Goal: Information Seeking & Learning: Learn about a topic

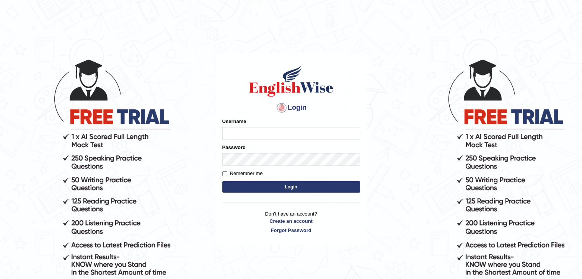
type input "sanjayagrahari_parramatta"
click at [263, 187] on button "Login" at bounding box center [291, 186] width 138 height 11
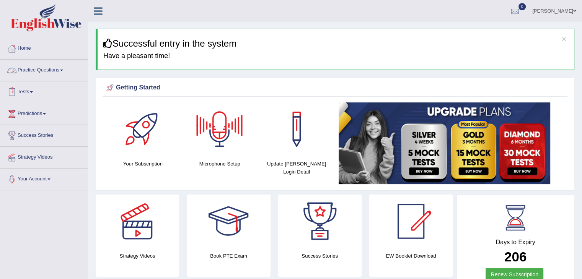
click at [47, 67] on link "Practice Questions" at bounding box center [43, 69] width 87 height 19
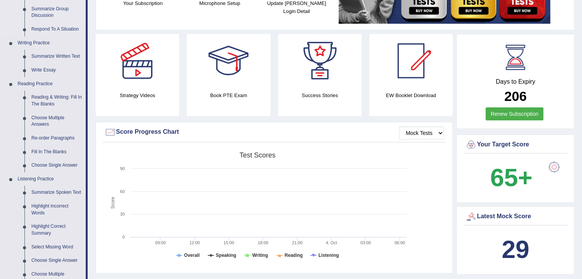
scroll to position [166, 0]
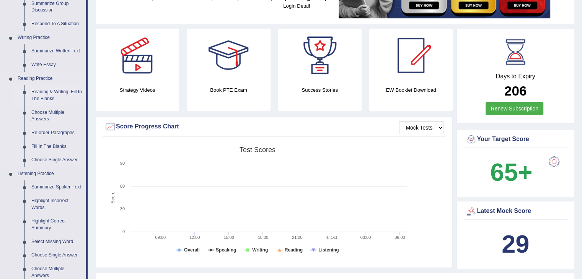
click at [51, 92] on link "Reading & Writing: Fill In The Blanks" at bounding box center [57, 95] width 58 height 20
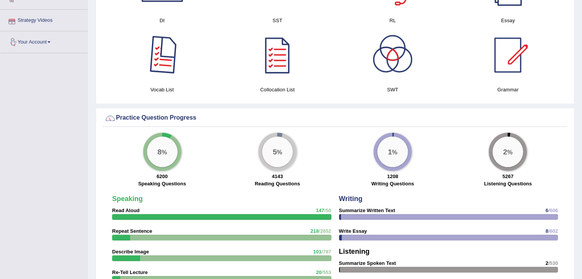
scroll to position [570, 0]
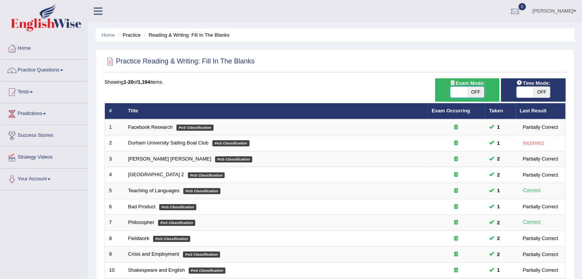
click at [451, 91] on span at bounding box center [459, 92] width 17 height 11
checkbox input "true"
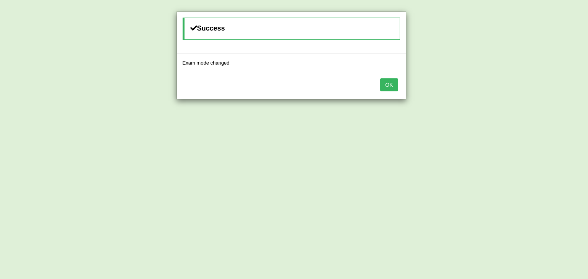
click at [383, 86] on button "OK" at bounding box center [389, 84] width 18 height 13
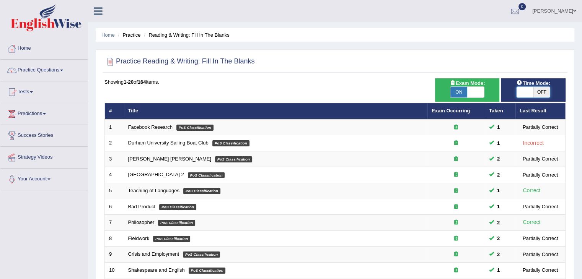
click at [528, 91] on span at bounding box center [525, 92] width 17 height 11
checkbox input "true"
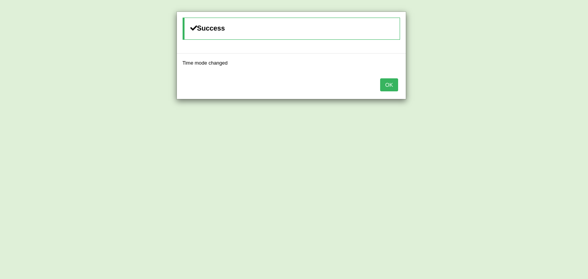
click at [393, 85] on button "OK" at bounding box center [389, 84] width 18 height 13
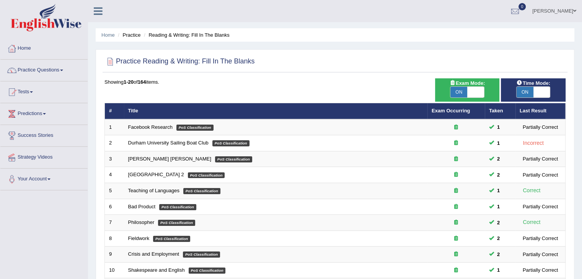
scroll to position [225, 0]
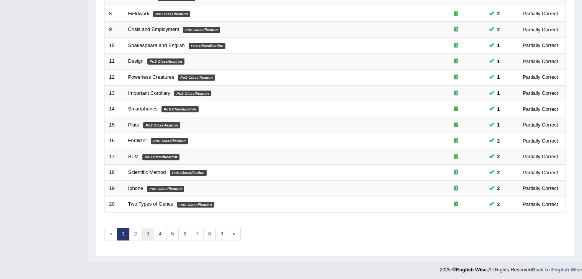
click at [152, 232] on link "3" at bounding box center [148, 234] width 13 height 13
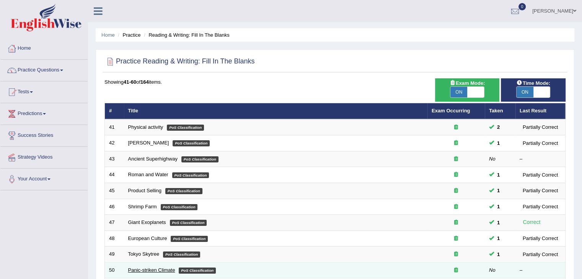
click at [140, 268] on link "Panic-striken Climate" at bounding box center [151, 271] width 47 height 6
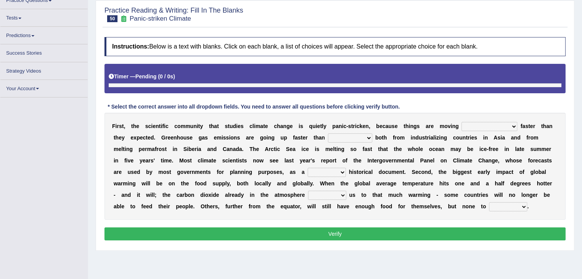
scroll to position [70, 0]
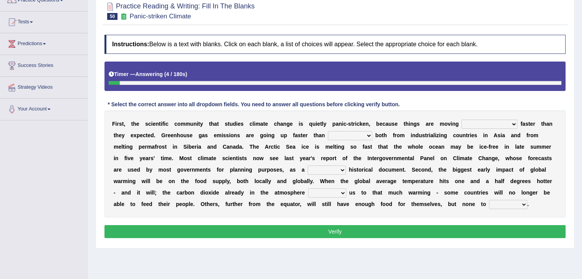
click at [483, 122] on select "few same musch most" at bounding box center [490, 124] width 56 height 9
select select "musch"
click at [462, 120] on select "few same musch most" at bounding box center [490, 124] width 56 height 9
click at [351, 135] on select "anticipation predictability ptredicts predicted" at bounding box center [350, 135] width 44 height 9
select select "predicted"
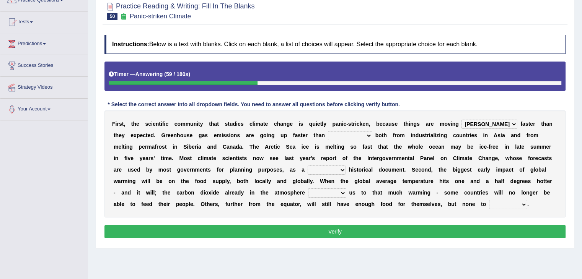
click at [328, 131] on select "anticipation predictability ptredicts predicted" at bounding box center [350, 135] width 44 height 9
click at [309, 170] on select "purely evenly firmly actively" at bounding box center [327, 170] width 38 height 9
select select "actively"
click at [308, 166] on select "purely evenly firmly actively" at bounding box center [327, 170] width 38 height 9
click at [334, 189] on select "commits directs allows addresses" at bounding box center [327, 193] width 38 height 9
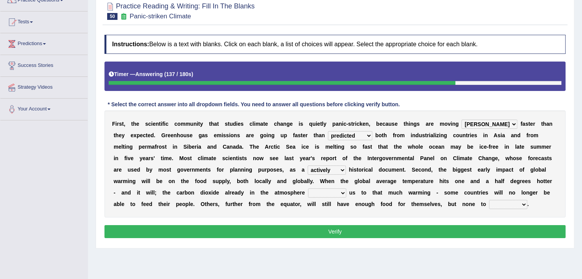
select select "allows"
click at [308, 189] on select "commits directs allows addresses" at bounding box center [327, 193] width 38 height 9
click at [328, 190] on select "commits directs allows addresses" at bounding box center [327, 193] width 38 height 9
click at [308, 189] on select "commits directs allows addresses" at bounding box center [327, 193] width 38 height 9
click at [512, 201] on select "spare apply dispense consume" at bounding box center [508, 204] width 38 height 9
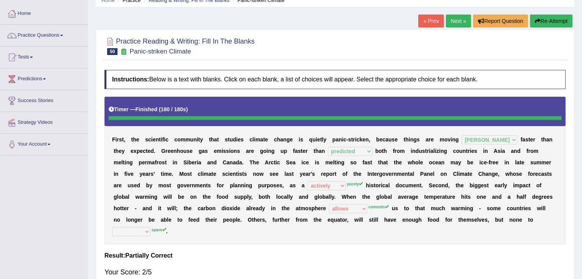
scroll to position [0, 0]
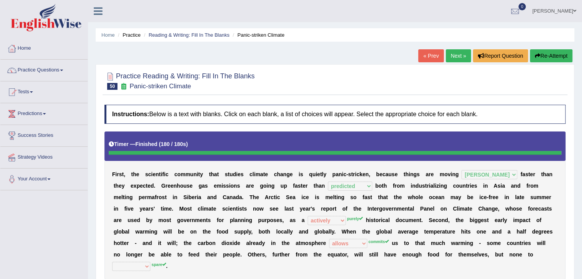
click at [451, 54] on link "Next »" at bounding box center [458, 55] width 25 height 13
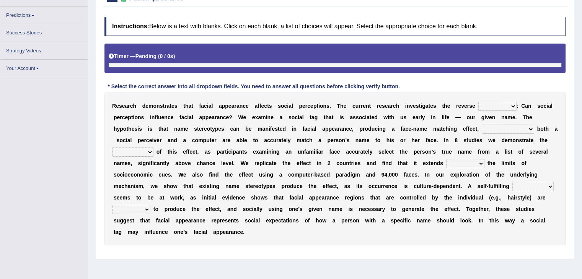
scroll to position [93, 0]
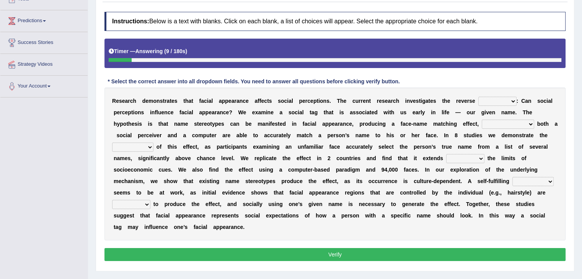
click at [489, 101] on select "link possiblity oddness polarity" at bounding box center [497, 101] width 38 height 9
select select "possiblity"
click at [478, 97] on select "link possiblity oddness polarity" at bounding box center [497, 101] width 38 height 9
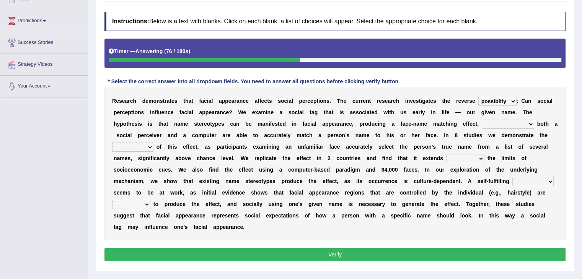
click at [496, 124] on select "notwithstanding ever whereby despite" at bounding box center [508, 124] width 52 height 9
click at [482, 120] on select "notwithstanding ever whereby despite" at bounding box center [508, 124] width 52 height 9
click at [530, 126] on select "notwithstanding ever whereby despite" at bounding box center [508, 124] width 52 height 9
select select "ever"
click at [482, 120] on select "notwithstanding ever whereby despite" at bounding box center [508, 124] width 52 height 9
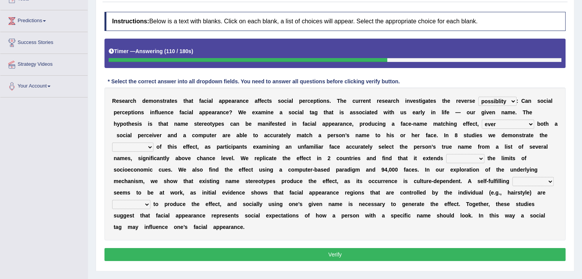
click at [141, 149] on select "indolence evanescene existence transact" at bounding box center [132, 147] width 41 height 9
select select "existence"
click at [112, 143] on select "indolence evanescene existence transact" at bounding box center [132, 147] width 41 height 9
click at [149, 150] on select "indolence evanescene existence transact" at bounding box center [132, 147] width 41 height 9
click at [134, 149] on select "indolence evanescene existence transact" at bounding box center [132, 147] width 41 height 9
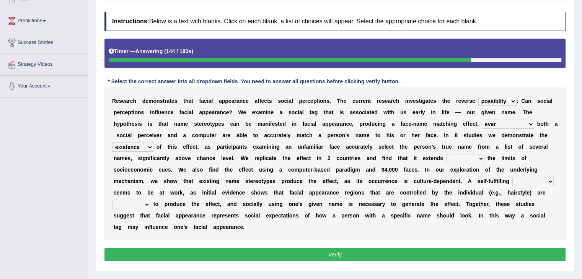
click at [473, 155] on select "within into beyond by" at bounding box center [465, 158] width 38 height 9
select select "within"
click at [446, 154] on select "within into beyond by" at bounding box center [465, 158] width 38 height 9
click at [548, 181] on select "prophecy observation preference stipulation" at bounding box center [533, 181] width 41 height 9
select select "preference"
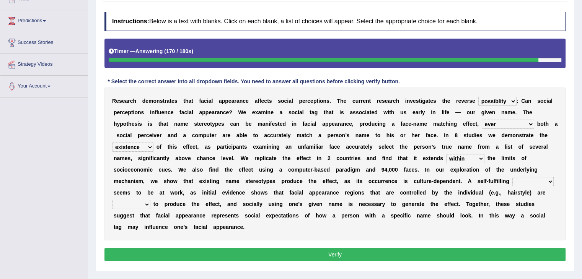
click at [513, 177] on select "prophecy observation preference stipulation" at bounding box center [533, 181] width 41 height 9
click at [126, 206] on select "sufficient proficient scant efficient" at bounding box center [131, 204] width 38 height 9
select select "sufficient"
click at [112, 200] on select "sufficient proficient scant efficient" at bounding box center [131, 204] width 38 height 9
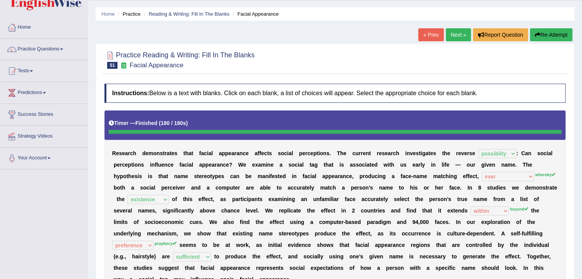
scroll to position [0, 0]
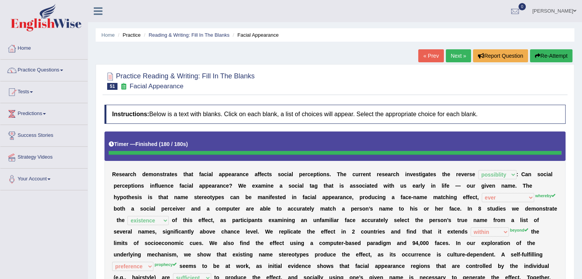
click at [456, 55] on link "Next »" at bounding box center [458, 55] width 25 height 13
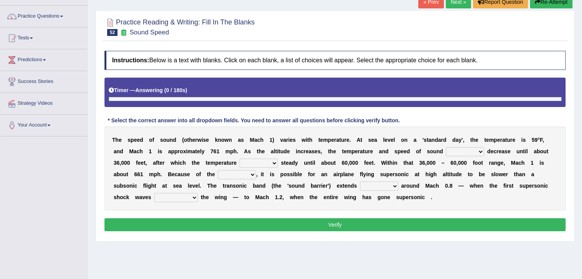
scroll to position [61, 0]
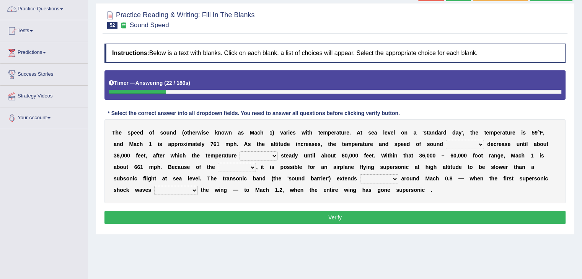
click at [474, 143] on select "not yet none both" at bounding box center [465, 144] width 38 height 9
select select "both"
click at [446, 140] on select "not yet none both" at bounding box center [465, 144] width 38 height 9
click at [269, 152] on select "opposes remains plots mutates" at bounding box center [259, 156] width 38 height 9
select select "remains"
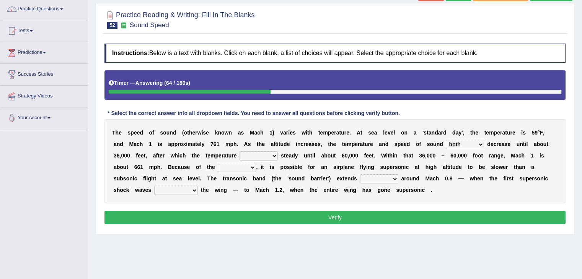
click at [240, 152] on select "opposes remains plots mutates" at bounding box center [259, 156] width 38 height 9
click at [238, 169] on select "veriety variation ventilation similarity" at bounding box center [237, 167] width 38 height 9
select select "variation"
click at [218, 163] on select "veriety variation ventilation similarity" at bounding box center [237, 167] width 38 height 9
click at [390, 176] on select "near from with in" at bounding box center [379, 179] width 38 height 9
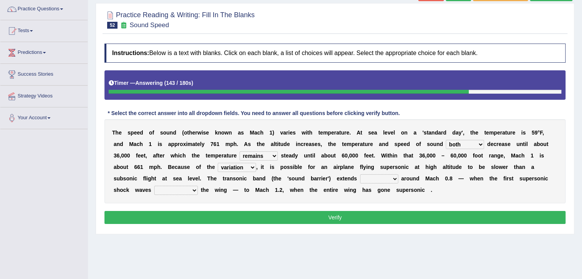
select select "from"
click at [360, 175] on select "near from with in" at bounding box center [379, 179] width 38 height 9
click at [172, 193] on select "diverge from form on add to prevent from" at bounding box center [176, 190] width 44 height 9
select select "diverge from"
click at [154, 186] on select "diverge from form on add to prevent from" at bounding box center [176, 190] width 44 height 9
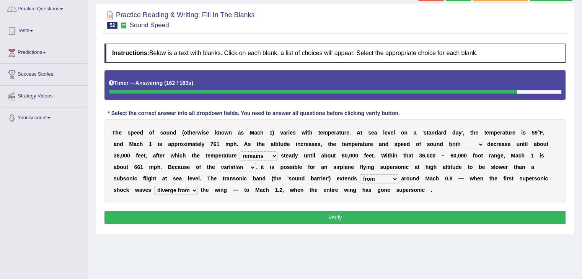
click at [308, 220] on button "Verify" at bounding box center [334, 217] width 461 height 13
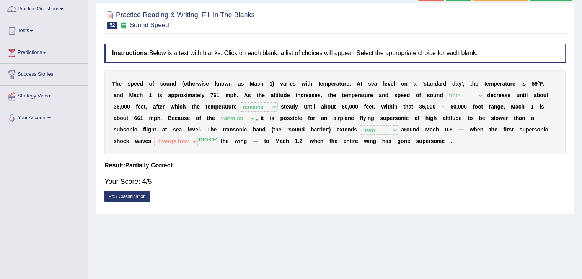
scroll to position [0, 0]
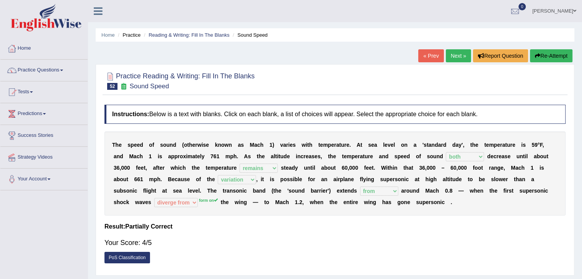
click at [455, 58] on link "Next »" at bounding box center [458, 55] width 25 height 13
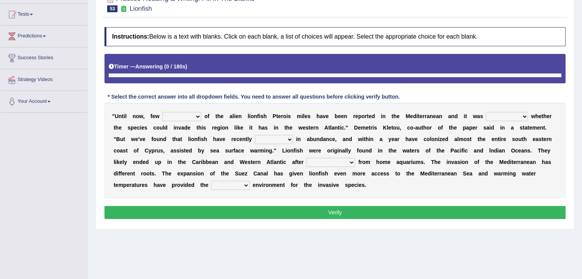
scroll to position [44, 0]
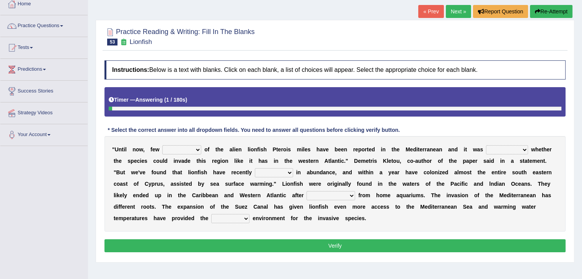
click at [184, 149] on select "collections sights views sightings" at bounding box center [181, 149] width 39 height 9
select select "views"
click at [162, 145] on select "collections sights views sightings" at bounding box center [181, 149] width 39 height 9
click at [187, 152] on select "collections sights views sightings" at bounding box center [181, 149] width 39 height 9
click at [227, 137] on div "" U n t i l n o w , f e w collections sights views sightings o f t h e a l i e …" at bounding box center [334, 184] width 461 height 96
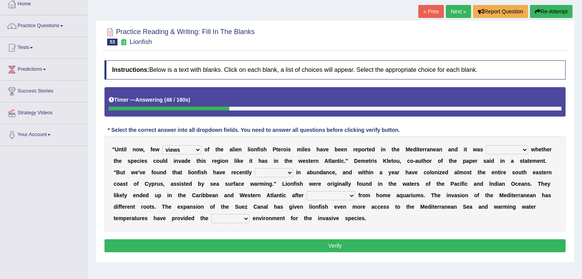
click at [529, 150] on b at bounding box center [529, 150] width 3 height 6
click at [517, 152] on select "somehow although that quesionable" at bounding box center [507, 149] width 42 height 9
select select "quesionable"
click at [486, 145] on select "somehow although that quesionable" at bounding box center [507, 149] width 42 height 9
click at [281, 174] on select "shown flatted stabled increased" at bounding box center [274, 172] width 38 height 9
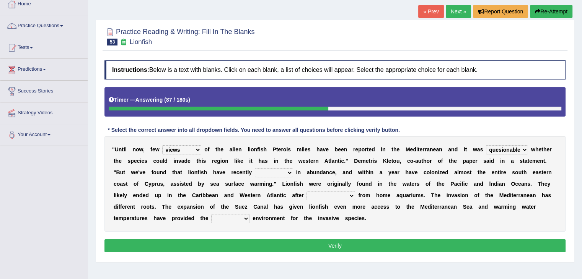
select select "shown"
click at [255, 168] on select "shown flatted stabled increased" at bounding box center [274, 172] width 38 height 9
click at [335, 199] on select "release being released released releasing" at bounding box center [331, 195] width 49 height 9
select select "releasing"
click at [307, 191] on select "release being released released releasing" at bounding box center [331, 195] width 49 height 9
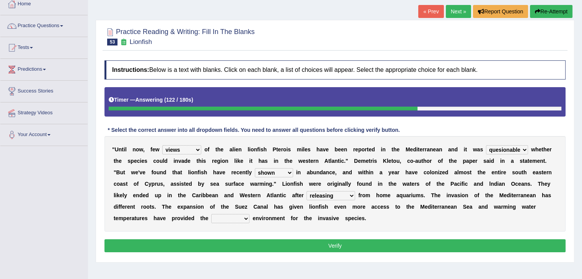
click at [224, 216] on select "whole overall partial perfect" at bounding box center [230, 218] width 38 height 9
select select "perfect"
click at [211, 214] on select "whole overall partial perfect" at bounding box center [230, 218] width 38 height 9
click at [328, 243] on button "Verify" at bounding box center [334, 246] width 461 height 13
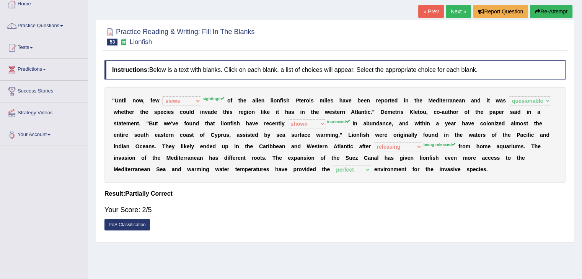
click at [210, 99] on sup "sightings" at bounding box center [213, 98] width 22 height 5
click at [458, 13] on link "Next »" at bounding box center [458, 11] width 25 height 13
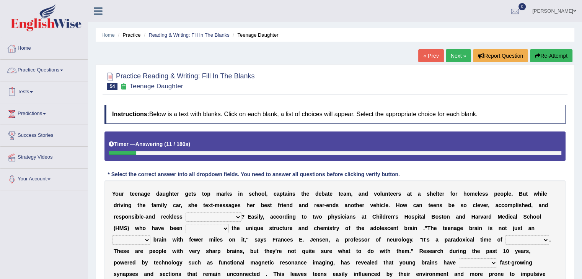
click at [64, 69] on link "Practice Questions" at bounding box center [43, 69] width 87 height 19
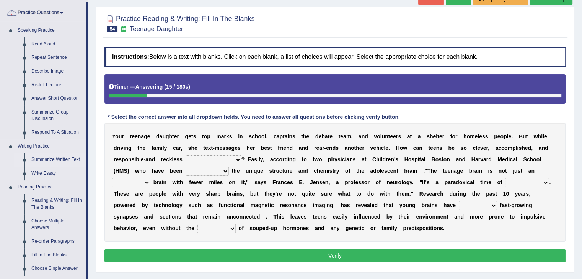
scroll to position [65, 0]
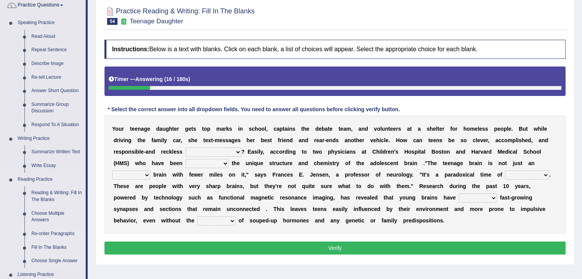
click at [28, 233] on link "Re-order Paragraphs" at bounding box center [57, 234] width 58 height 14
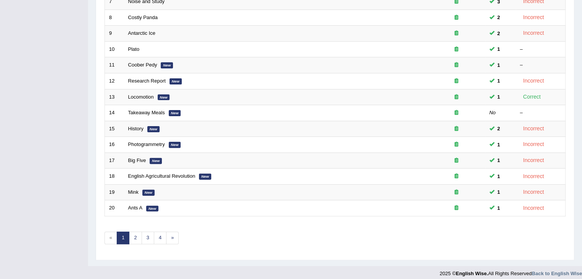
scroll to position [225, 0]
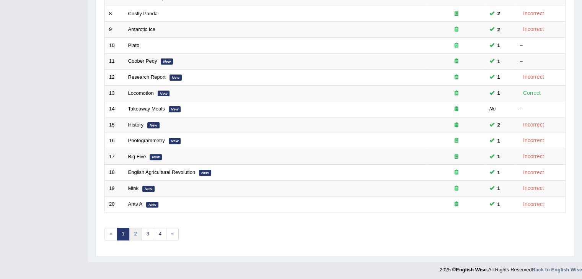
click at [135, 229] on link "2" at bounding box center [135, 234] width 13 height 13
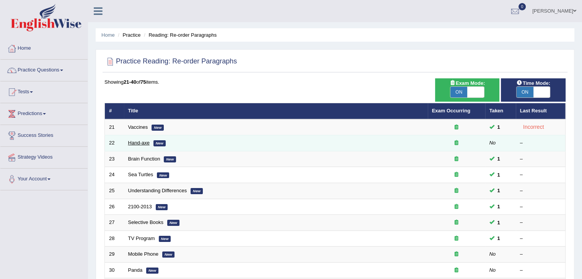
click at [135, 143] on link "Hand-axe" at bounding box center [138, 143] width 21 height 6
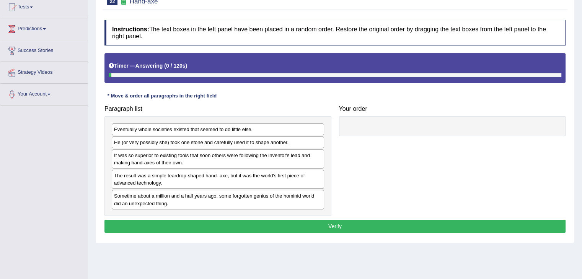
scroll to position [95, 0]
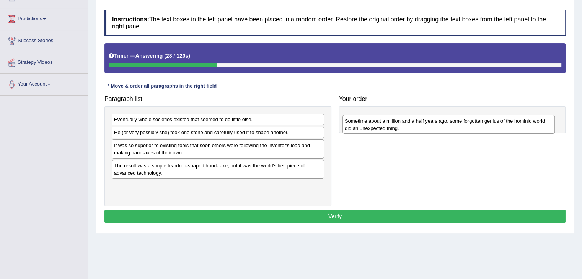
drag, startPoint x: 191, startPoint y: 187, endPoint x: 422, endPoint y: 123, distance: 239.6
click at [422, 123] on div "Sometime about a million and a half years ago, some forgotten genius of the hom…" at bounding box center [449, 124] width 212 height 19
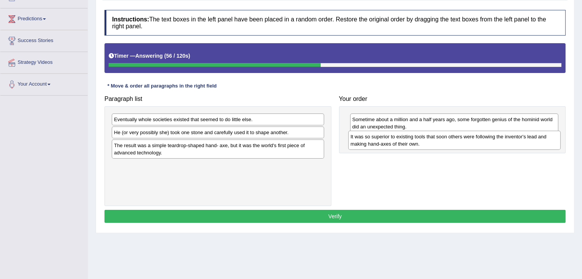
drag, startPoint x: 286, startPoint y: 152, endPoint x: 523, endPoint y: 143, distance: 236.7
click at [523, 143] on div "It was so superior to existing tools that soon others were following the invent…" at bounding box center [454, 140] width 212 height 19
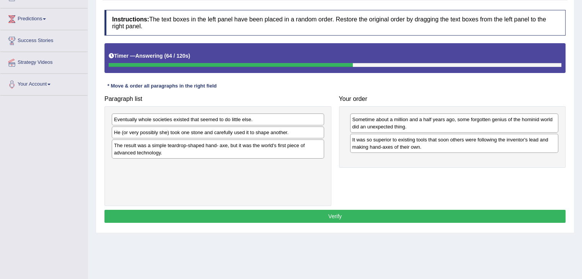
click at [258, 122] on div "Eventually whole societies existed that seemed to do little else." at bounding box center [218, 120] width 212 height 12
click at [287, 135] on div "He (or very possibly she) took one stone and carefully used it to shape another." at bounding box center [218, 133] width 212 height 12
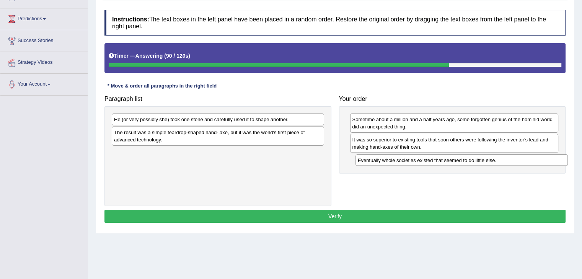
drag, startPoint x: 253, startPoint y: 122, endPoint x: 497, endPoint y: 163, distance: 247.6
click at [497, 163] on div "Eventually whole societies existed that seemed to do little else." at bounding box center [462, 161] width 212 height 12
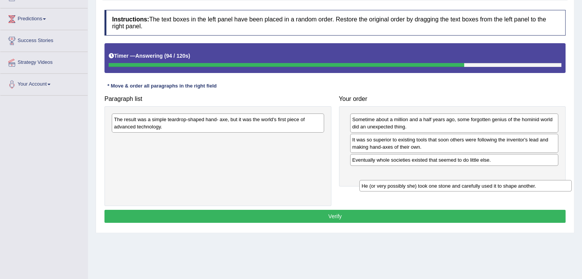
drag, startPoint x: 280, startPoint y: 122, endPoint x: 527, endPoint y: 189, distance: 256.5
click at [527, 189] on div "He (or very possibly she) took one stone and carefully used it to shape another." at bounding box center [465, 186] width 212 height 12
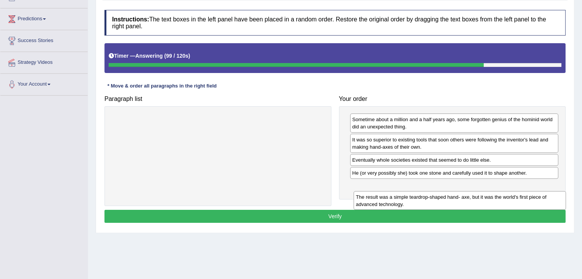
drag, startPoint x: 245, startPoint y: 126, endPoint x: 484, endPoint y: 196, distance: 248.8
click at [484, 196] on div "The result was a simple teardrop-shaped hand- axe, but it was the world's first…" at bounding box center [460, 200] width 212 height 19
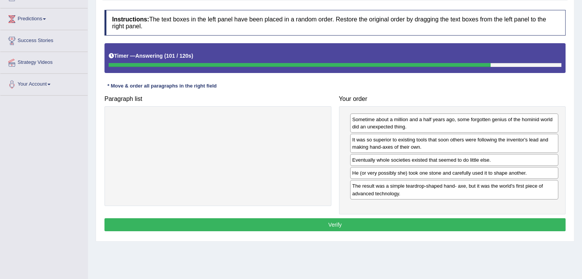
click at [407, 224] on button "Verify" at bounding box center [334, 225] width 461 height 13
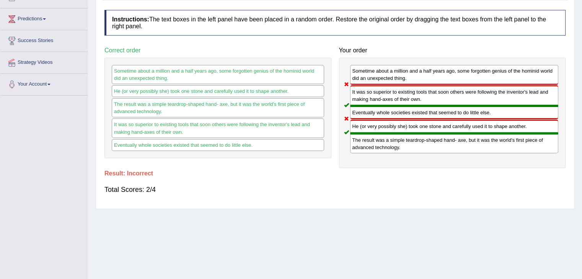
scroll to position [0, 0]
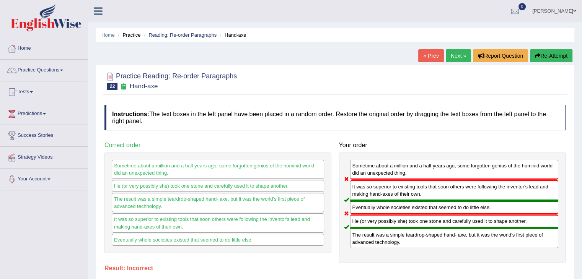
click at [453, 52] on link "Next »" at bounding box center [458, 55] width 25 height 13
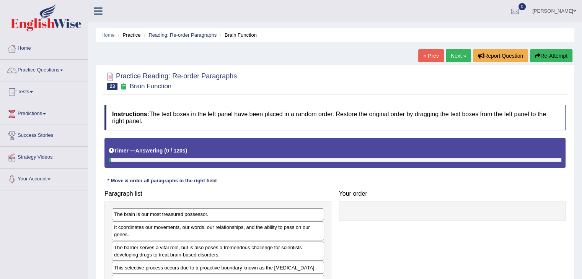
click at [453, 52] on link "Next »" at bounding box center [458, 55] width 25 height 13
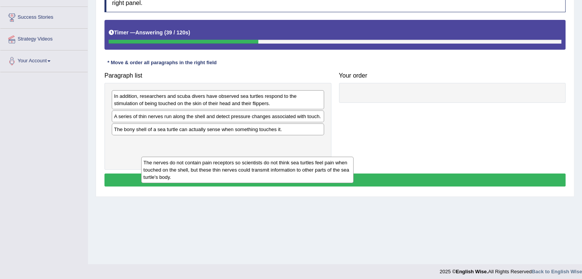
drag, startPoint x: 211, startPoint y: 155, endPoint x: 214, endPoint y: 189, distance: 33.5
click at [214, 183] on div "The nerves do not contain pain receptors so scientists do not think sea turtles…" at bounding box center [247, 170] width 212 height 26
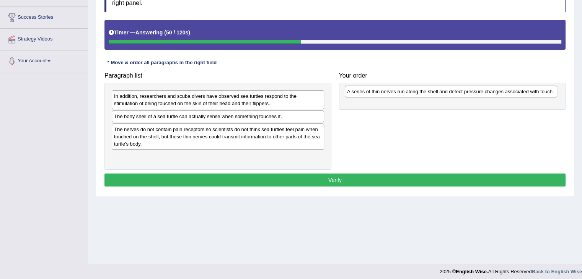
drag, startPoint x: 190, startPoint y: 116, endPoint x: 423, endPoint y: 91, distance: 234.4
click at [423, 91] on div "A series of thin nerves run along the shell and detect pressure changes associa…" at bounding box center [451, 92] width 212 height 12
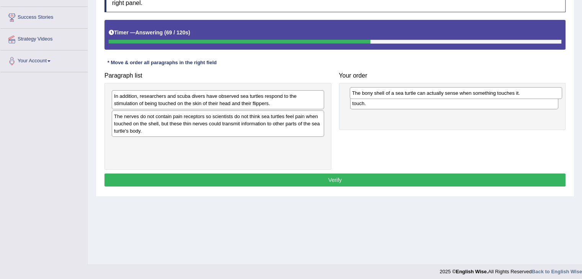
drag, startPoint x: 245, startPoint y: 118, endPoint x: 483, endPoint y: 95, distance: 239.2
click at [483, 95] on div "The bony shell of a sea turtle can actually sense when something touches it." at bounding box center [456, 93] width 212 height 12
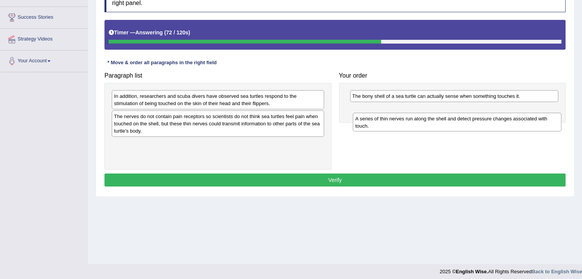
drag, startPoint x: 439, startPoint y: 92, endPoint x: 442, endPoint y: 114, distance: 21.7
click at [442, 114] on div "A series of thin nerves run along the shell and detect pressure changes associa…" at bounding box center [457, 122] width 209 height 19
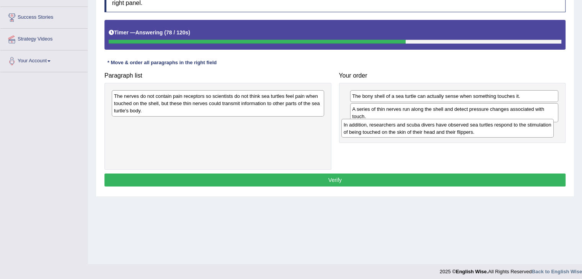
drag, startPoint x: 245, startPoint y: 103, endPoint x: 474, endPoint y: 132, distance: 231.4
click at [474, 132] on div "In addition, researchers and scuba divers have observed sea turtles respond to …" at bounding box center [447, 128] width 212 height 19
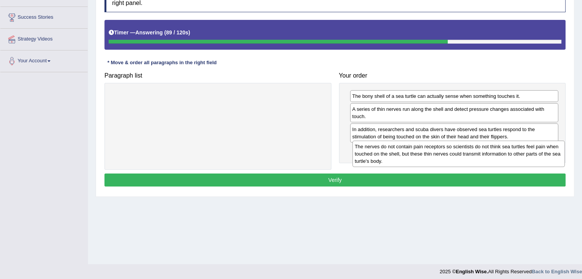
drag, startPoint x: 237, startPoint y: 102, endPoint x: 477, endPoint y: 153, distance: 246.1
click at [477, 153] on div "The nerves do not contain pain receptors so scientists do not think sea turtles…" at bounding box center [459, 154] width 212 height 26
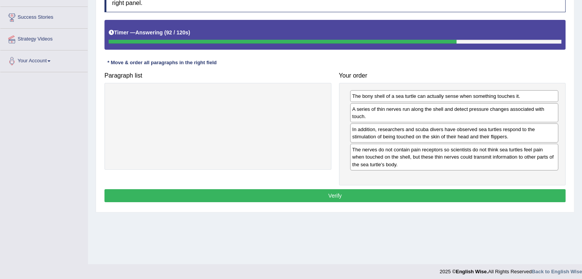
click at [394, 201] on div "Instructions: The text boxes in the left panel have been placed in a random ord…" at bounding box center [335, 96] width 465 height 226
click at [384, 194] on button "Verify" at bounding box center [334, 195] width 461 height 13
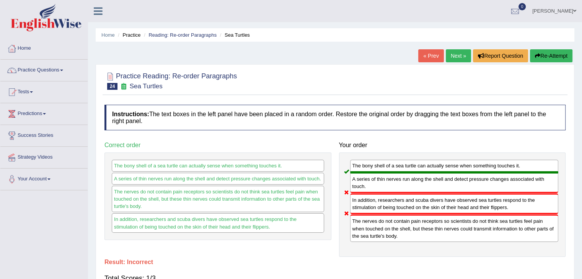
click at [456, 60] on link "Next »" at bounding box center [458, 55] width 25 height 13
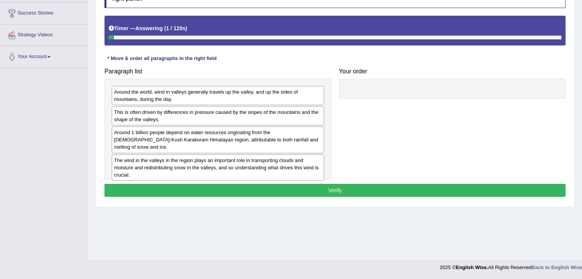
scroll to position [122, 0]
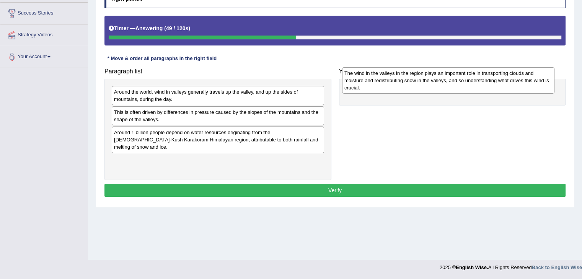
drag, startPoint x: 202, startPoint y: 159, endPoint x: 433, endPoint y: 83, distance: 243.3
click at [433, 83] on div "The wind in the valleys in the region plays an important role in transporting c…" at bounding box center [448, 80] width 212 height 26
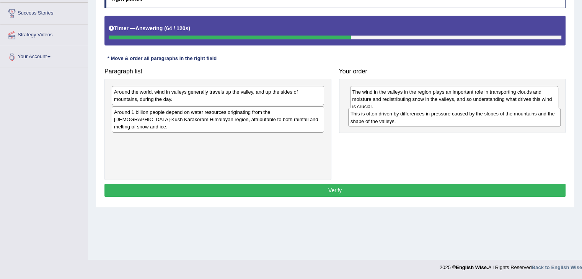
drag, startPoint x: 251, startPoint y: 119, endPoint x: 488, endPoint y: 122, distance: 236.6
click at [488, 122] on div "This is often driven by differences in pressure caused by the slopes of the mou…" at bounding box center [454, 117] width 212 height 19
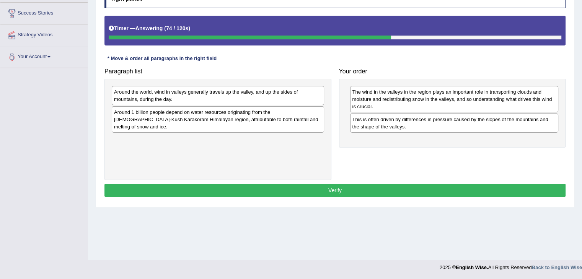
click at [271, 97] on div "Around the world, wind in valleys generally travels up the valley, and up the s…" at bounding box center [218, 95] width 212 height 19
click at [276, 95] on div "Around the world, wind in valleys generally travels up the valley, and up the s…" at bounding box center [218, 95] width 212 height 19
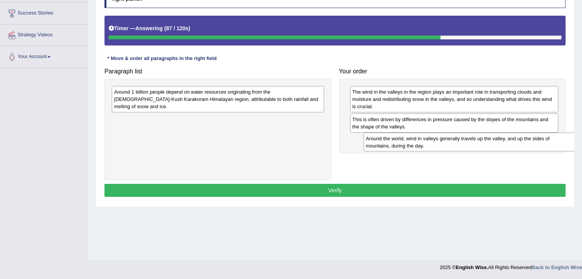
drag, startPoint x: 273, startPoint y: 98, endPoint x: 520, endPoint y: 145, distance: 251.6
click at [520, 145] on div "Around the world, wind in valleys generally travels up the valley, and up the s…" at bounding box center [470, 142] width 212 height 19
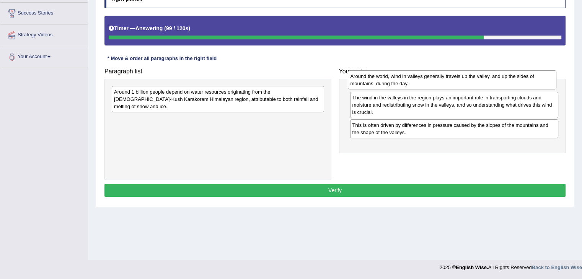
drag, startPoint x: 469, startPoint y: 141, endPoint x: 467, endPoint y: 77, distance: 63.6
click at [467, 77] on div "Around the world, wind in valleys generally travels up the valley, and up the s…" at bounding box center [452, 79] width 209 height 19
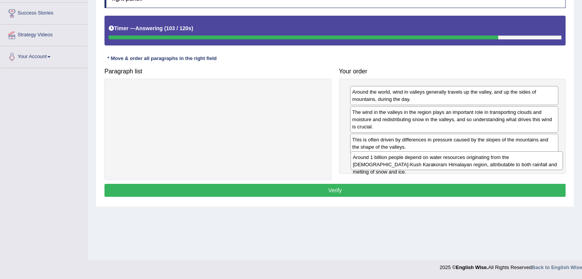
drag, startPoint x: 302, startPoint y: 96, endPoint x: 542, endPoint y: 162, distance: 249.5
click at [542, 162] on div "Around 1 billion people depend on water resources originating from the [DEMOGRA…" at bounding box center [457, 161] width 212 height 19
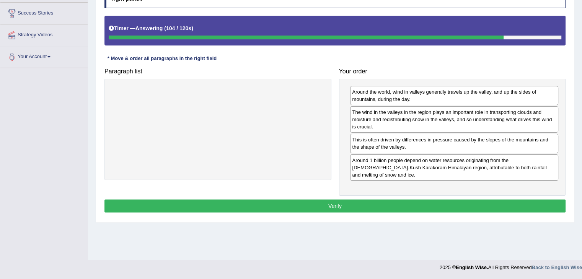
click at [452, 200] on button "Verify" at bounding box center [334, 206] width 461 height 13
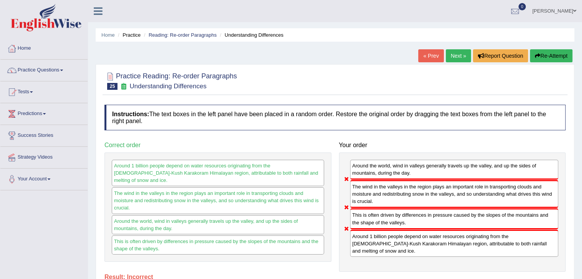
scroll to position [0, 0]
click at [463, 49] on link "Next »" at bounding box center [458, 55] width 25 height 13
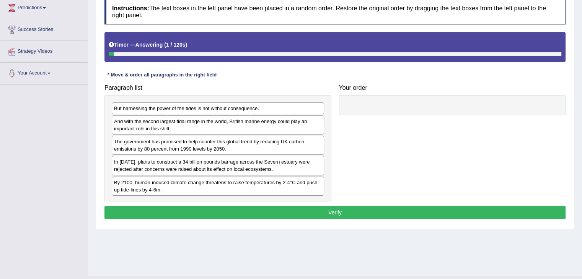
scroll to position [108, 0]
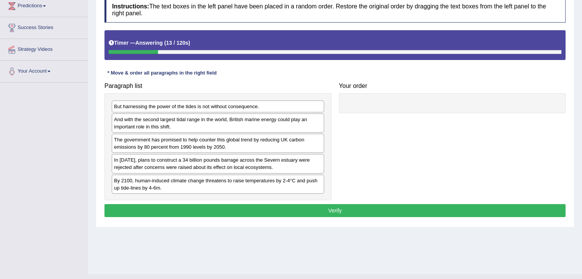
click at [209, 145] on div "The government has promised to help counter this global trend by reducing UK ca…" at bounding box center [218, 143] width 212 height 19
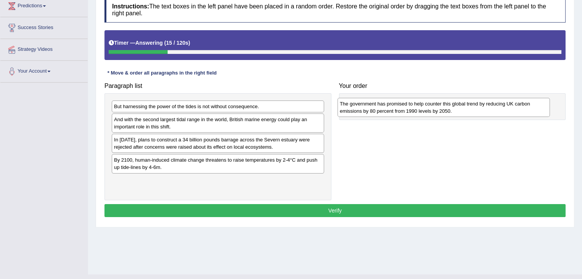
drag, startPoint x: 209, startPoint y: 145, endPoint x: 435, endPoint y: 109, distance: 228.6
click at [435, 109] on div "The government has promised to help counter this global trend by reducing UK ca…" at bounding box center [444, 107] width 212 height 19
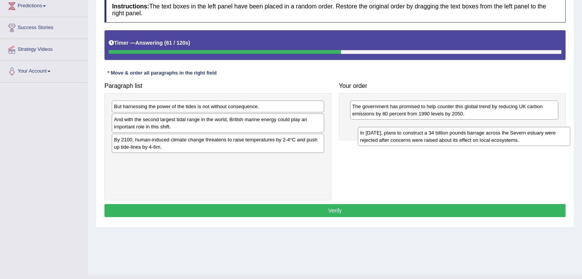
drag, startPoint x: 167, startPoint y: 145, endPoint x: 401, endPoint y: 139, distance: 233.6
click at [401, 139] on div "In 2013, plans to construct a 34 billion pounds barrage across the Severn estua…" at bounding box center [464, 136] width 212 height 19
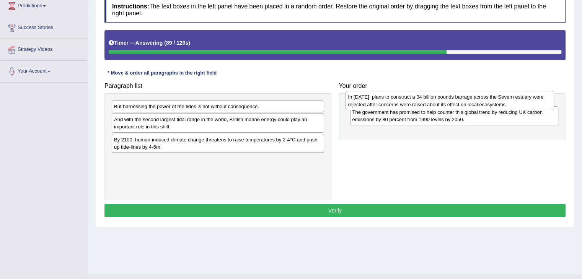
drag, startPoint x: 381, startPoint y: 132, endPoint x: 377, endPoint y: 103, distance: 29.8
click at [377, 103] on div "In 2013, plans to construct a 34 billion pounds barrage across the Severn estua…" at bounding box center [450, 100] width 209 height 19
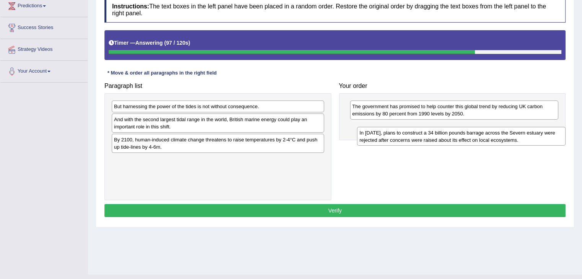
drag, startPoint x: 413, startPoint y: 108, endPoint x: 421, endPoint y: 134, distance: 27.4
click at [421, 134] on div "In 2013, plans to construct a 34 billion pounds barrage across the Severn estua…" at bounding box center [461, 136] width 209 height 19
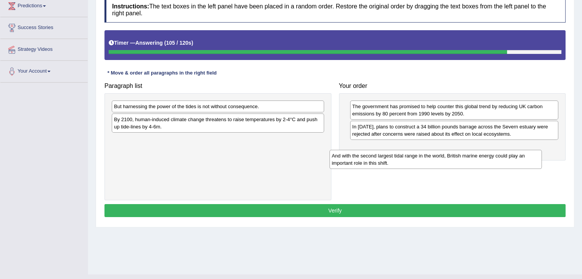
drag, startPoint x: 219, startPoint y: 127, endPoint x: 437, endPoint y: 164, distance: 220.9
click at [437, 164] on div "And with the second largest tidal range in the world, British marine energy cou…" at bounding box center [436, 159] width 212 height 19
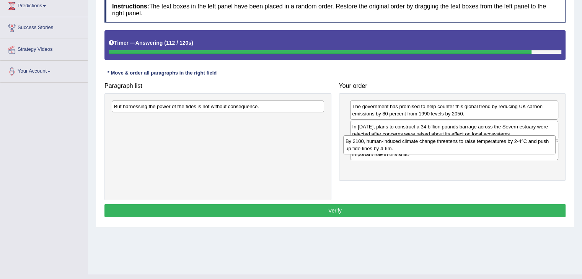
drag, startPoint x: 242, startPoint y: 129, endPoint x: 473, endPoint y: 150, distance: 232.6
click at [473, 150] on div "By 2100, human-induced climate change threatens to raise temperatures by 2-4°C …" at bounding box center [449, 144] width 212 height 19
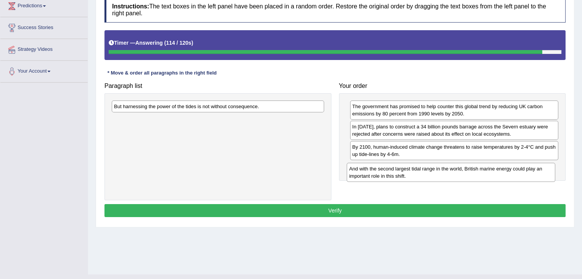
drag, startPoint x: 473, startPoint y: 159, endPoint x: 481, endPoint y: 201, distance: 42.8
click at [481, 182] on div "And with the second largest tidal range in the world, British marine energy cou…" at bounding box center [451, 172] width 209 height 19
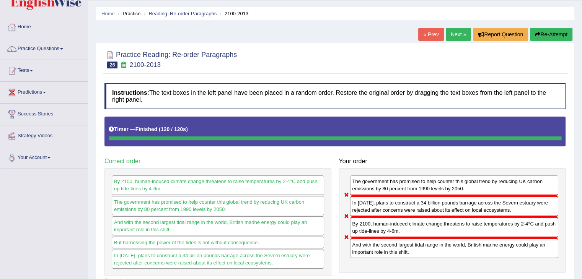
scroll to position [20, 0]
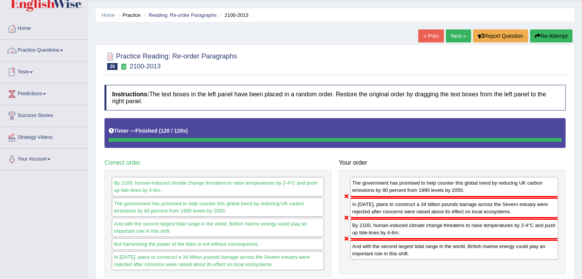
click at [63, 51] on span at bounding box center [61, 51] width 3 height 2
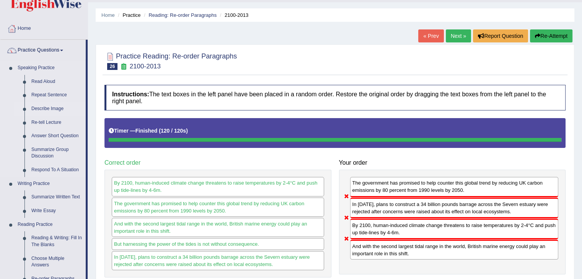
click at [37, 260] on link "Choose Multiple Answers" at bounding box center [57, 262] width 58 height 20
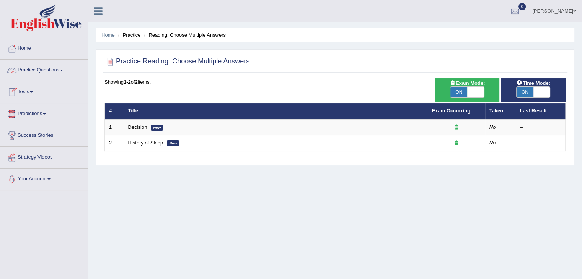
click at [59, 70] on link "Practice Questions" at bounding box center [43, 69] width 87 height 19
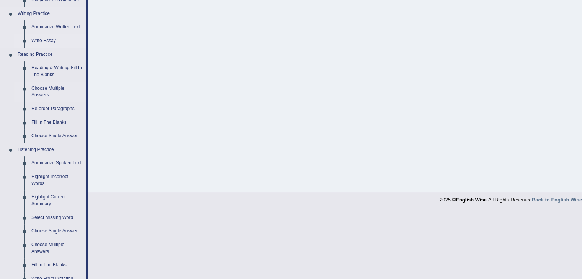
scroll to position [191, 0]
click at [29, 128] on link "Fill In The Blanks" at bounding box center [57, 123] width 58 height 14
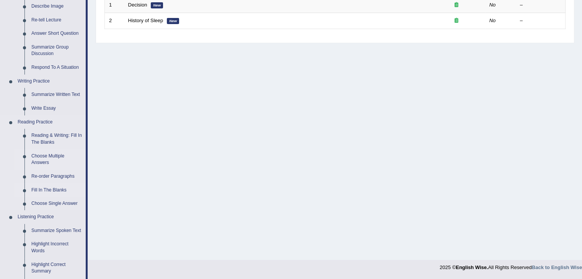
scroll to position [284, 0]
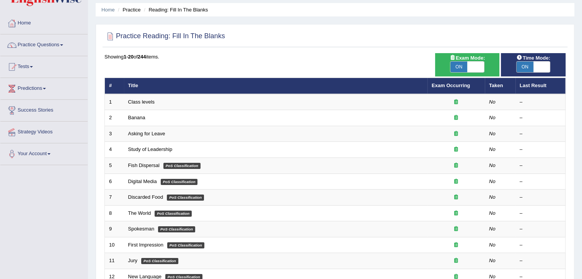
scroll to position [26, 0]
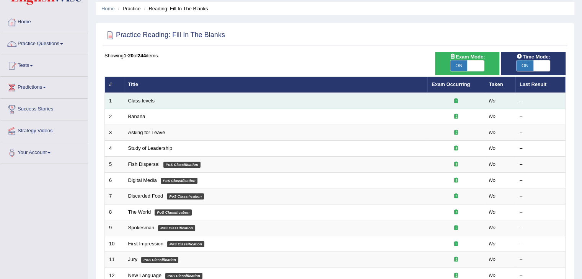
click at [146, 96] on td "Class levels" at bounding box center [276, 101] width 304 height 16
click at [144, 101] on link "Class levels" at bounding box center [141, 101] width 26 height 6
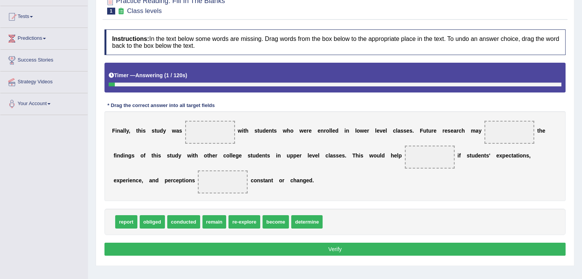
scroll to position [76, 0]
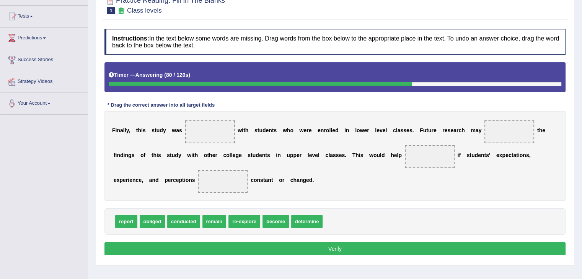
click at [225, 192] on span at bounding box center [223, 181] width 50 height 23
drag, startPoint x: 212, startPoint y: 223, endPoint x: 218, endPoint y: 193, distance: 30.4
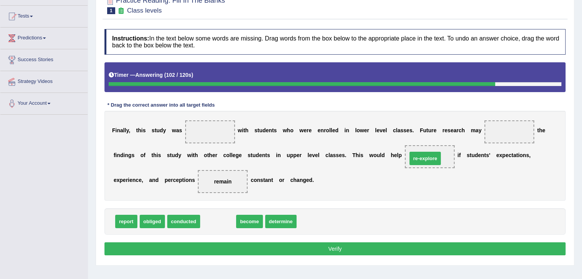
drag, startPoint x: 223, startPoint y: 221, endPoint x: 431, endPoint y: 158, distance: 216.9
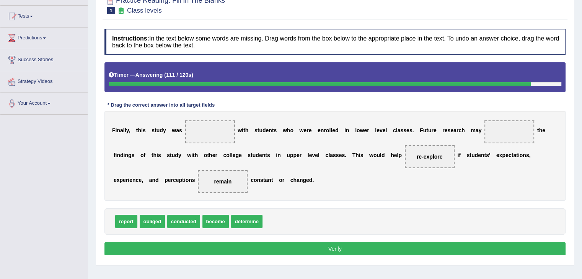
click at [191, 219] on span "conducted" at bounding box center [183, 221] width 33 height 13
drag, startPoint x: 191, startPoint y: 219, endPoint x: 217, endPoint y: 121, distance: 101.5
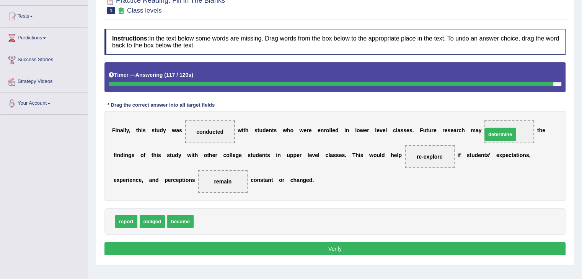
drag, startPoint x: 216, startPoint y: 223, endPoint x: 506, endPoint y: 135, distance: 303.1
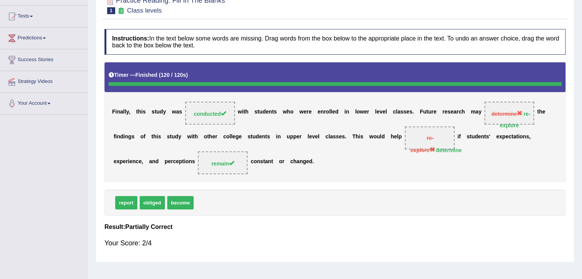
scroll to position [0, 0]
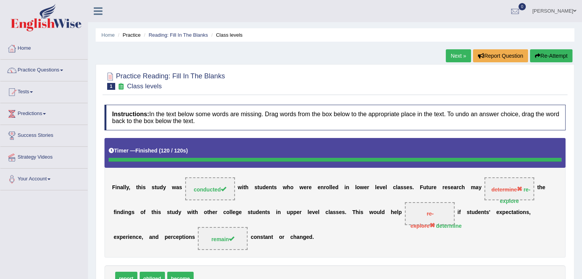
click at [458, 57] on link "Next »" at bounding box center [458, 55] width 25 height 13
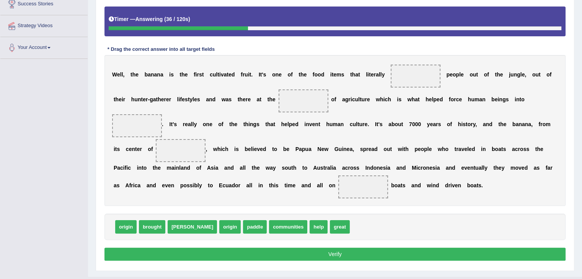
scroll to position [132, 0]
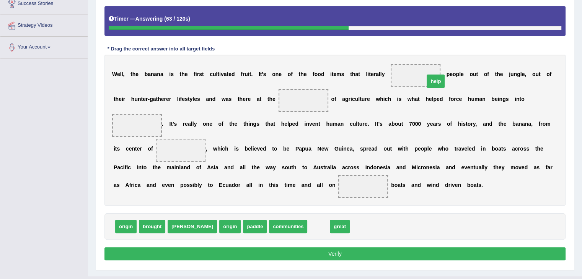
drag, startPoint x: 284, startPoint y: 225, endPoint x: 401, endPoint y: 78, distance: 187.3
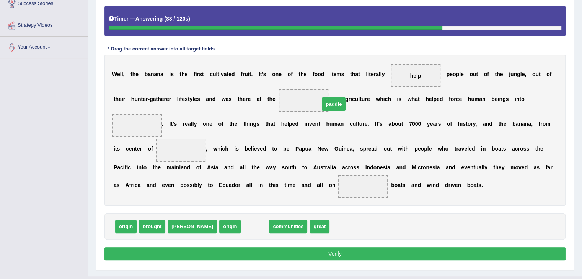
drag, startPoint x: 228, startPoint y: 225, endPoint x: 307, endPoint y: 102, distance: 145.7
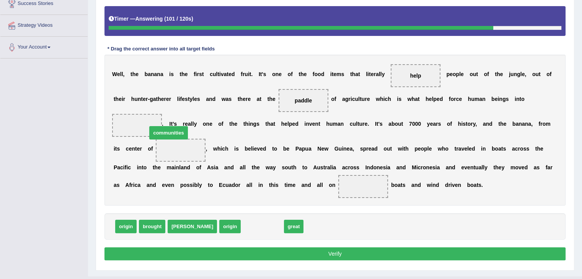
drag, startPoint x: 222, startPoint y: 222, endPoint x: 128, endPoint y: 128, distance: 132.9
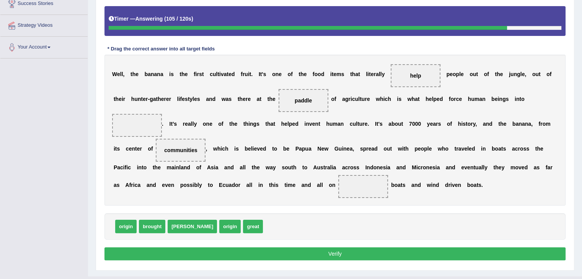
click at [168, 148] on span "communities" at bounding box center [180, 150] width 33 height 6
